Goal: Transaction & Acquisition: Download file/media

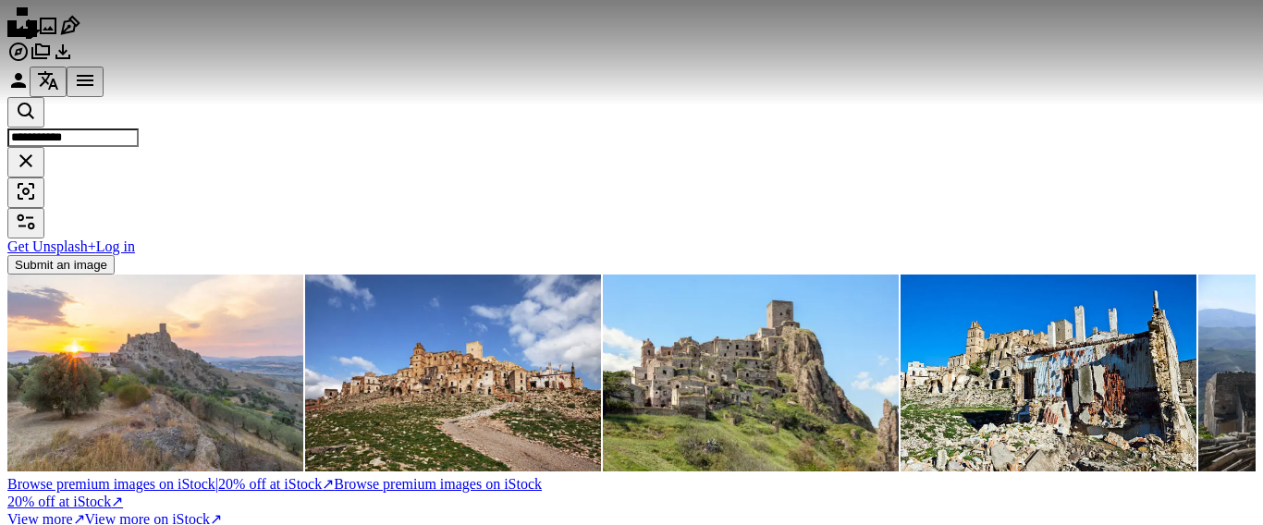
scroll to position [370, 0]
